Goal: Complete application form

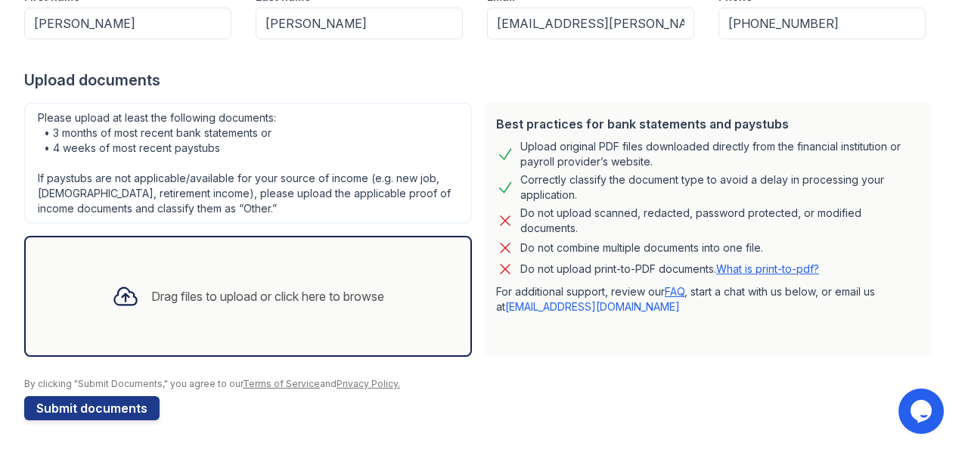
click at [222, 301] on div "Drag files to upload or click here to browse" at bounding box center [267, 296] width 233 height 18
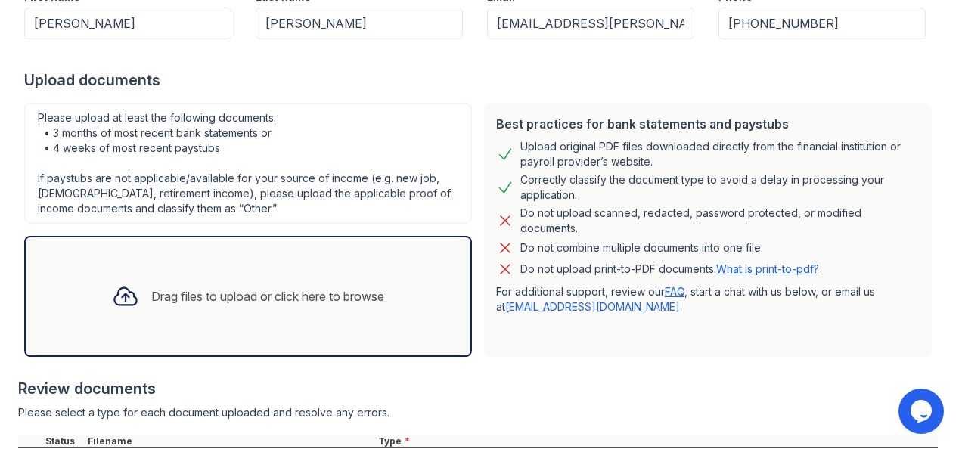
click at [346, 299] on div "Drag files to upload or click here to browse" at bounding box center [267, 296] width 233 height 18
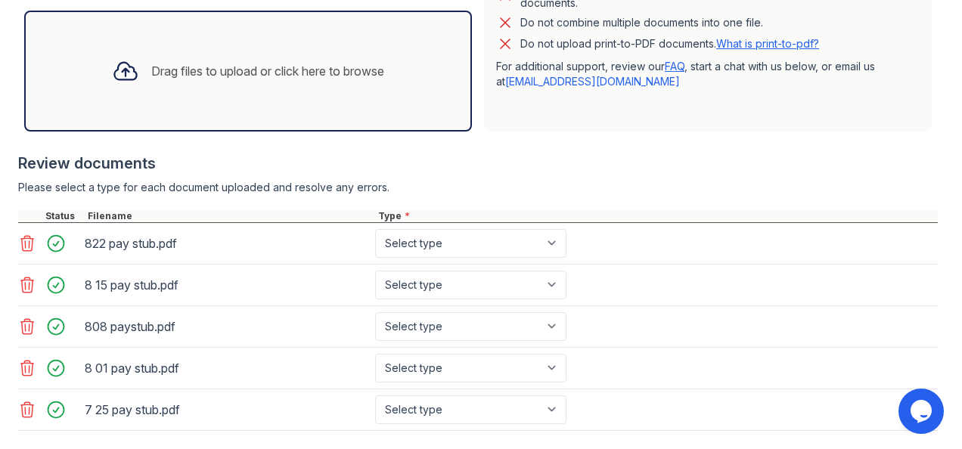
scroll to position [544, 0]
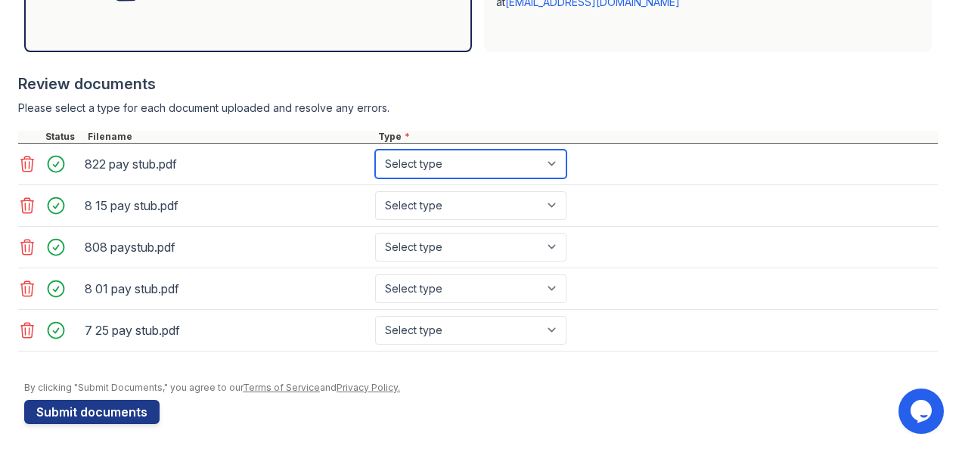
click at [513, 159] on select "Select type Paystub Bank Statement Offer Letter Tax Documents Benefit Award Let…" at bounding box center [470, 164] width 191 height 29
select select "paystub"
click at [375, 150] on select "Select type Paystub Bank Statement Offer Letter Tax Documents Benefit Award Let…" at bounding box center [470, 164] width 191 height 29
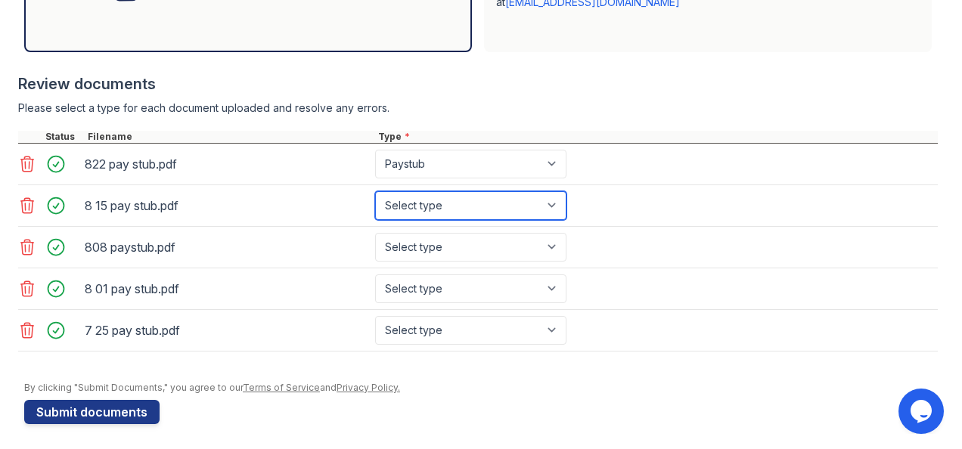
click at [485, 206] on select "Select type Paystub Bank Statement Offer Letter Tax Documents Benefit Award Let…" at bounding box center [470, 205] width 191 height 29
select select "paystub"
click at [375, 191] on select "Select type Paystub Bank Statement Offer Letter Tax Documents Benefit Award Let…" at bounding box center [470, 205] width 191 height 29
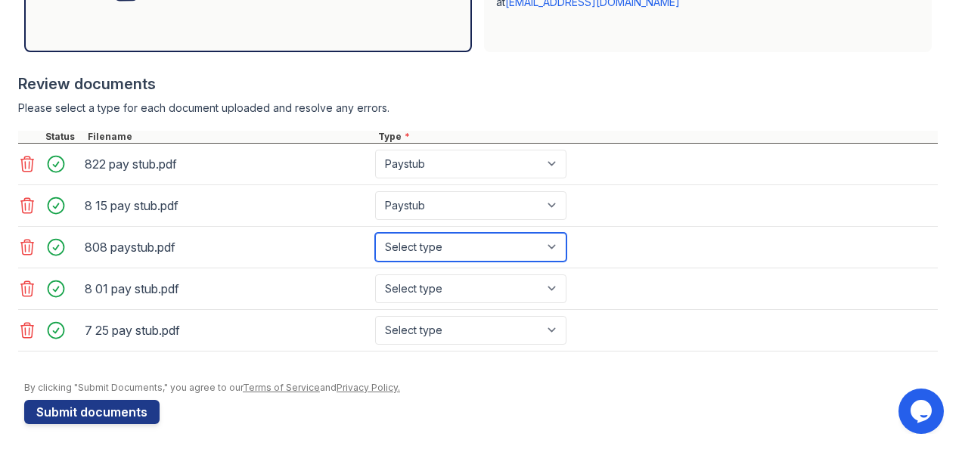
click at [487, 245] on select "Select type Paystub Bank Statement Offer Letter Tax Documents Benefit Award Let…" at bounding box center [470, 247] width 191 height 29
select select "paystub"
click at [375, 233] on select "Select type Paystub Bank Statement Offer Letter Tax Documents Benefit Award Let…" at bounding box center [470, 247] width 191 height 29
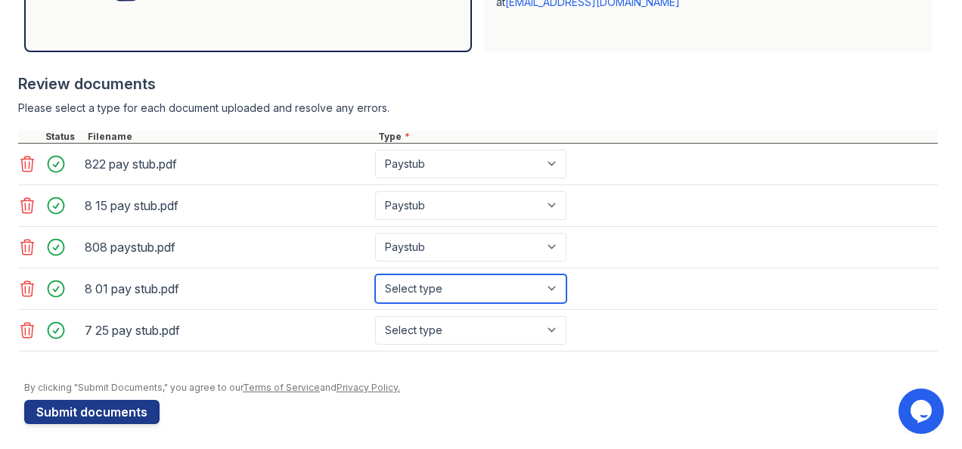
click at [475, 295] on select "Select type Paystub Bank Statement Offer Letter Tax Documents Benefit Award Let…" at bounding box center [470, 288] width 191 height 29
select select "paystub"
click at [375, 274] on select "Select type Paystub Bank Statement Offer Letter Tax Documents Benefit Award Let…" at bounding box center [470, 288] width 191 height 29
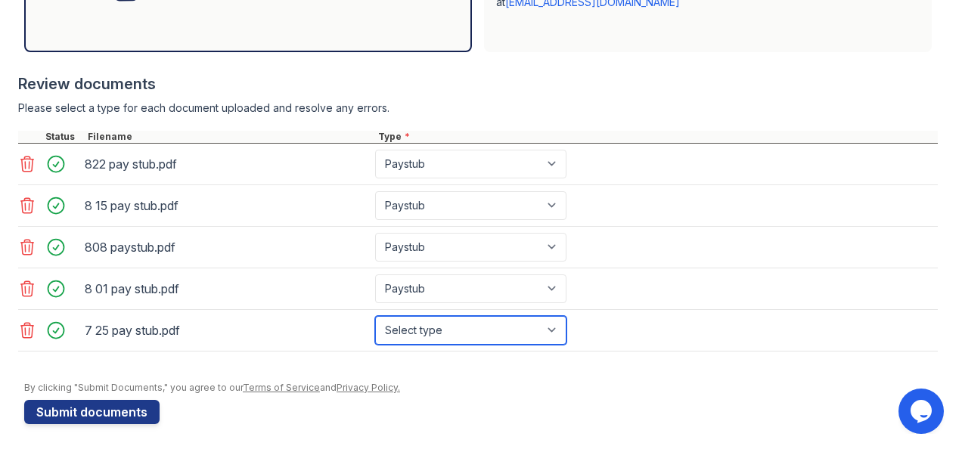
click at [474, 326] on select "Select type Paystub Bank Statement Offer Letter Tax Documents Benefit Award Let…" at bounding box center [470, 330] width 191 height 29
select select "paystub"
click at [375, 316] on select "Select type Paystub Bank Statement Offer Letter Tax Documents Benefit Award Let…" at bounding box center [470, 330] width 191 height 29
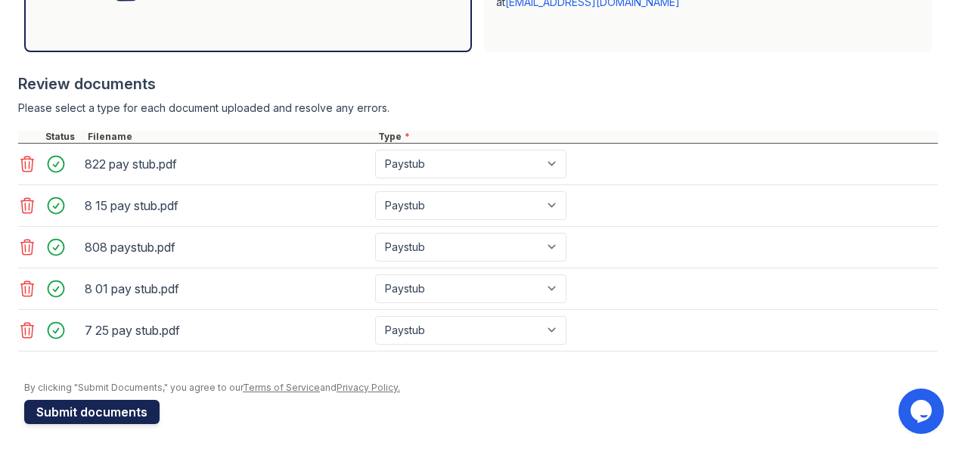
click at [141, 411] on button "Submit documents" at bounding box center [91, 412] width 135 height 24
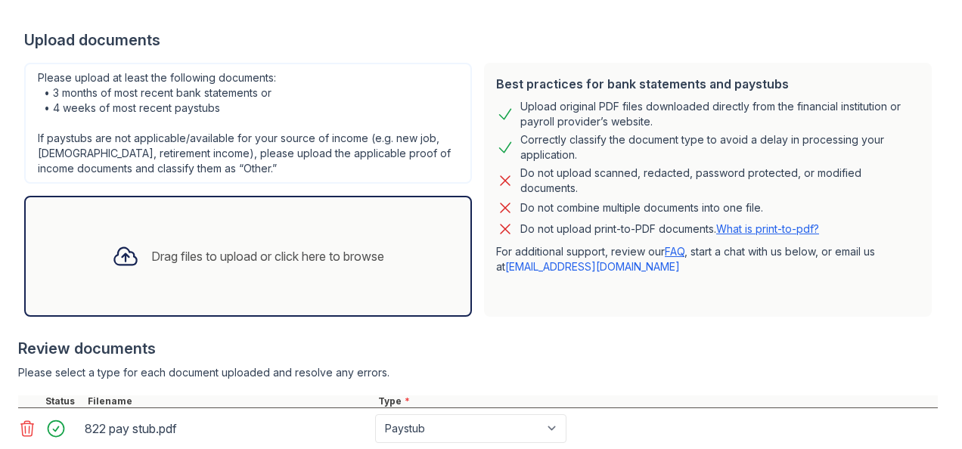
scroll to position [343, 0]
click at [215, 297] on div "Drag files to upload or click here to browse" at bounding box center [248, 255] width 448 height 121
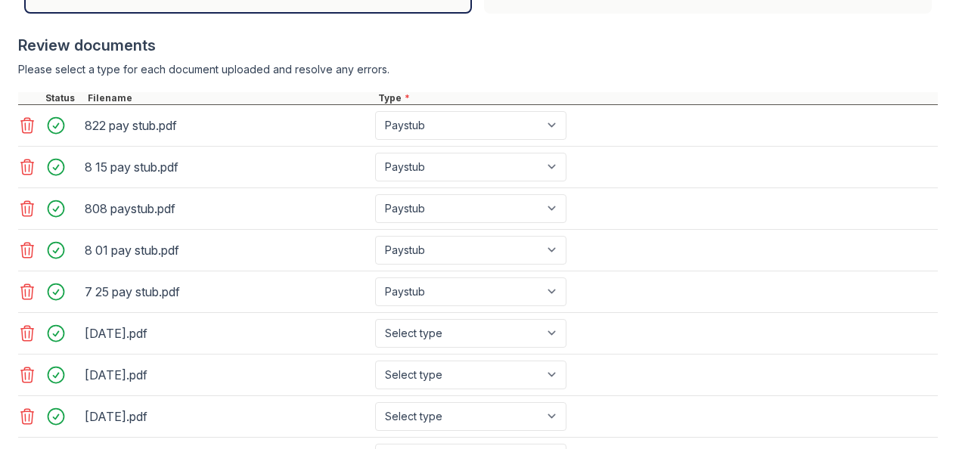
scroll to position [771, 0]
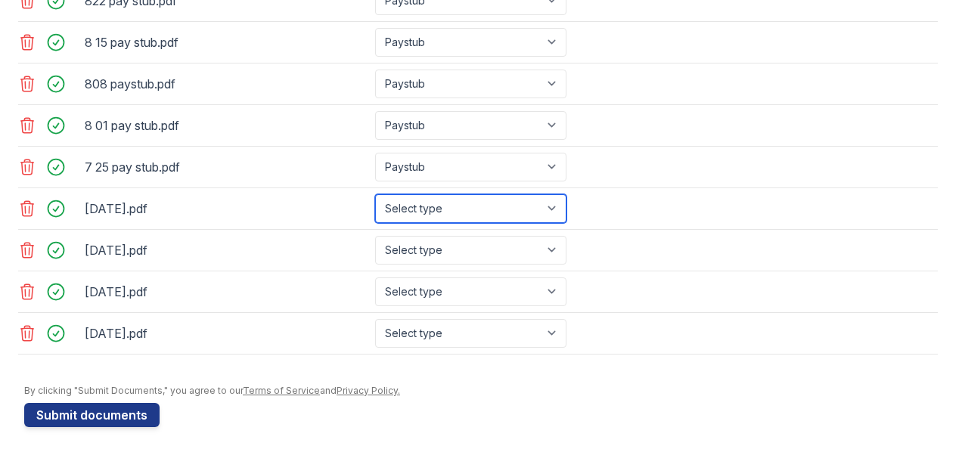
click at [488, 194] on select "Select type Paystub Bank Statement Offer Letter Tax Documents Benefit Award Let…" at bounding box center [470, 208] width 191 height 29
select select "bank_statement"
click at [375, 194] on select "Select type Paystub Bank Statement Offer Letter Tax Documents Benefit Award Let…" at bounding box center [470, 208] width 191 height 29
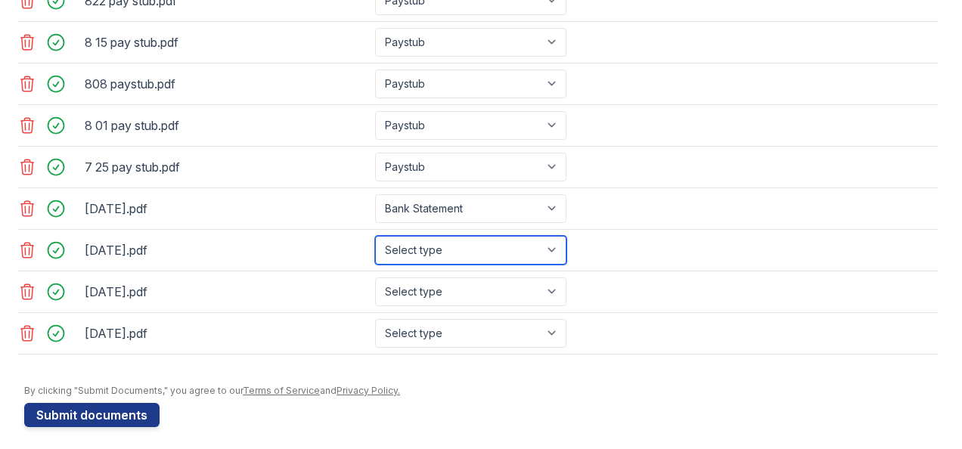
click at [473, 245] on select "Select type Paystub Bank Statement Offer Letter Tax Documents Benefit Award Let…" at bounding box center [470, 250] width 191 height 29
select select "bank_statement"
click at [375, 236] on select "Select type Paystub Bank Statement Offer Letter Tax Documents Benefit Award Let…" at bounding box center [470, 250] width 191 height 29
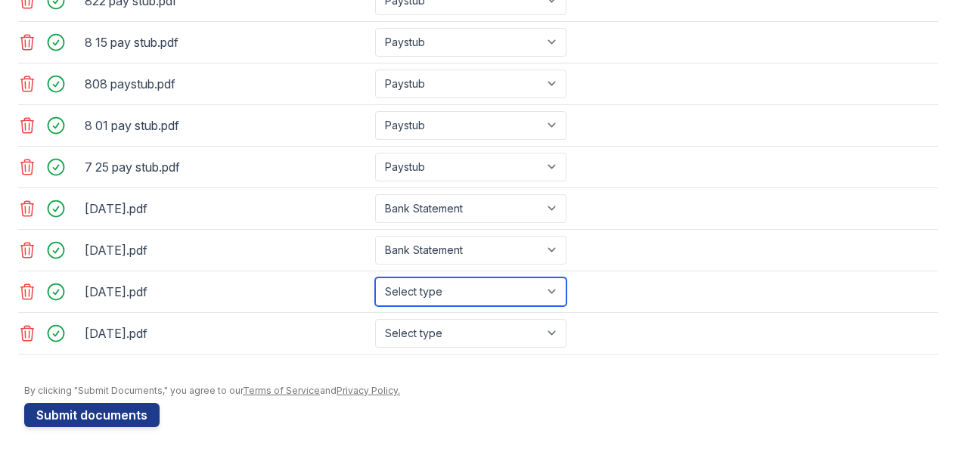
click at [471, 282] on select "Select type Paystub Bank Statement Offer Letter Tax Documents Benefit Award Let…" at bounding box center [470, 292] width 191 height 29
select select "bank_statement"
click at [375, 278] on select "Select type Paystub Bank Statement Offer Letter Tax Documents Benefit Award Let…" at bounding box center [470, 292] width 191 height 29
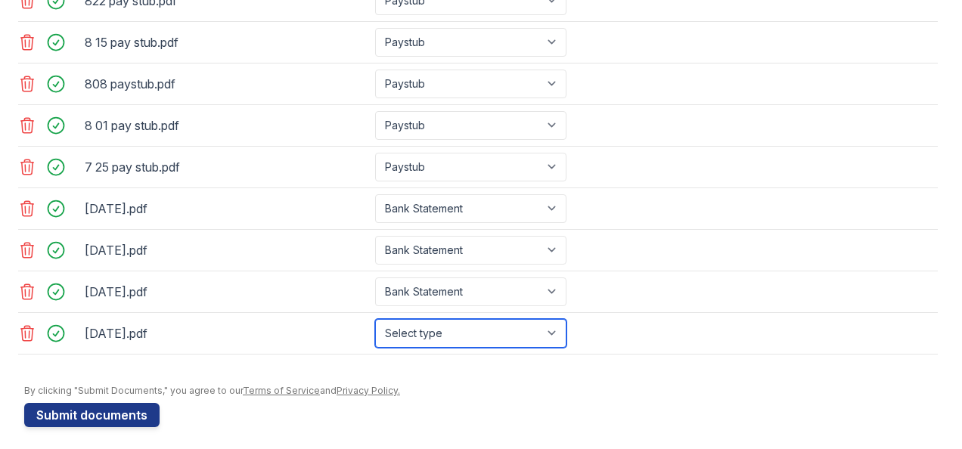
click at [464, 325] on select "Select type Paystub Bank Statement Offer Letter Tax Documents Benefit Award Let…" at bounding box center [470, 333] width 191 height 29
select select "bank_statement"
click at [375, 319] on select "Select type Paystub Bank Statement Offer Letter Tax Documents Benefit Award Let…" at bounding box center [470, 333] width 191 height 29
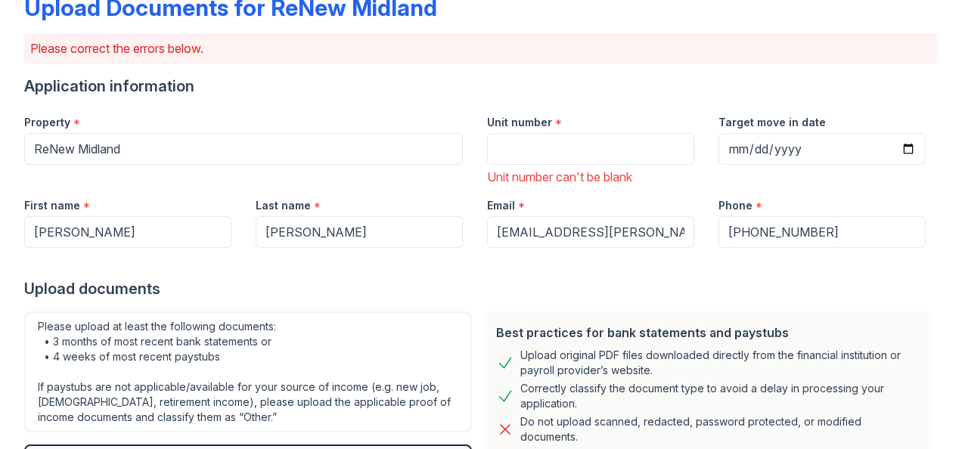
scroll to position [90, 0]
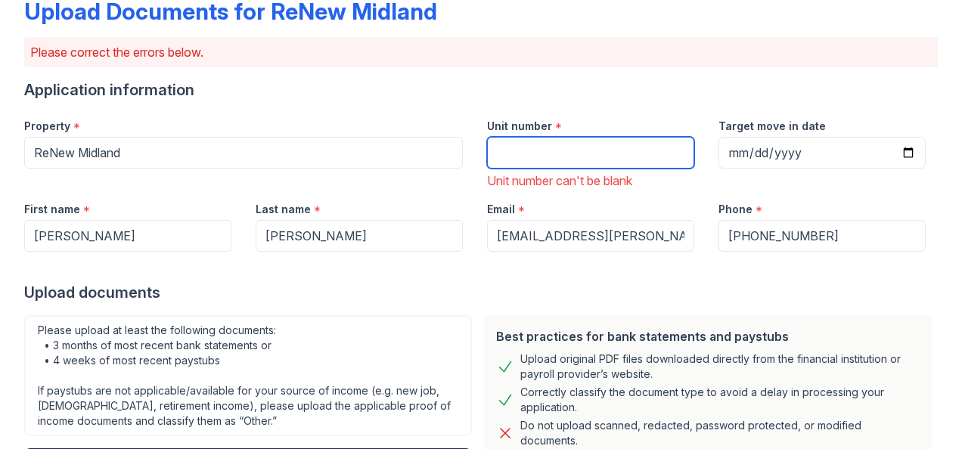
click at [547, 143] on input "Unit number" at bounding box center [590, 153] width 207 height 32
type input "1007"
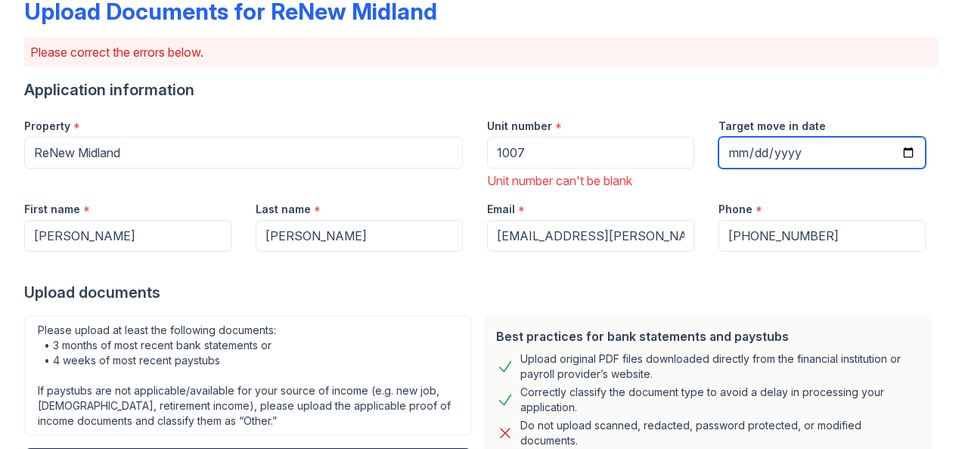
click at [894, 156] on input "Target move in date" at bounding box center [821, 153] width 207 height 32
type input "[DATE]"
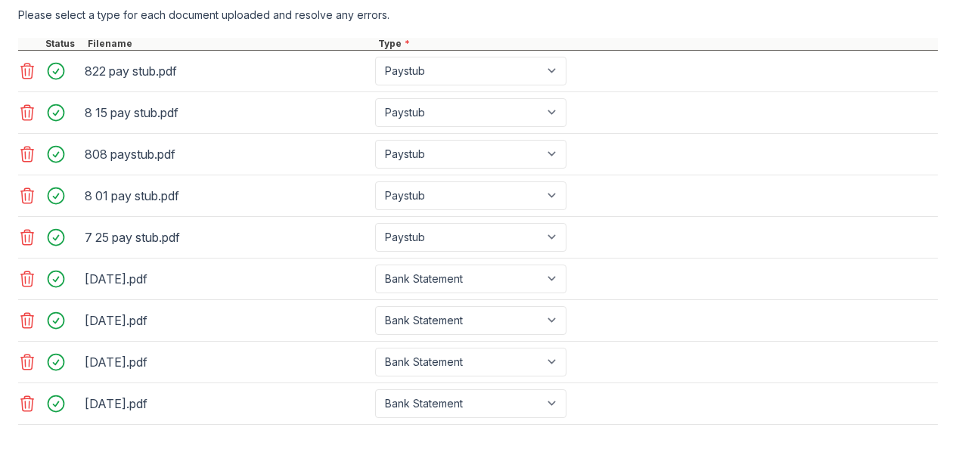
scroll to position [771, 0]
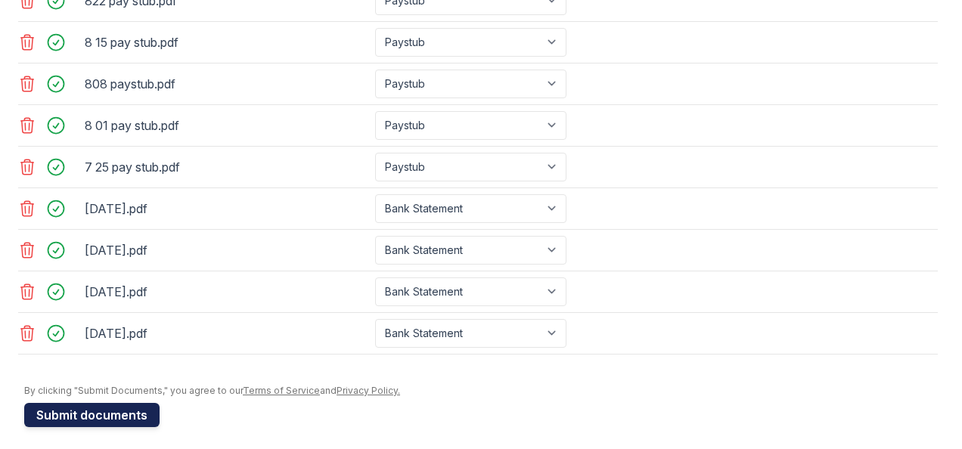
click at [95, 404] on button "Submit documents" at bounding box center [91, 415] width 135 height 24
